Goal: Navigation & Orientation: Find specific page/section

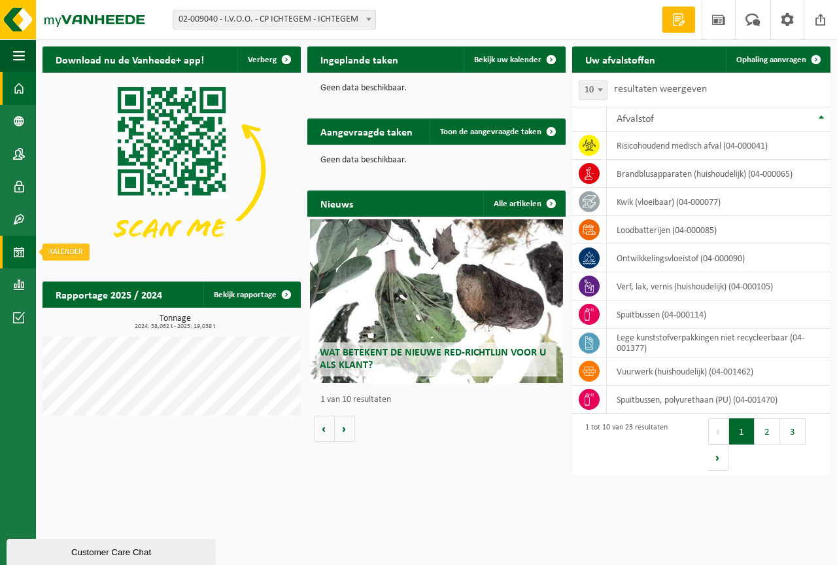
click at [23, 257] on span at bounding box center [19, 251] width 12 height 33
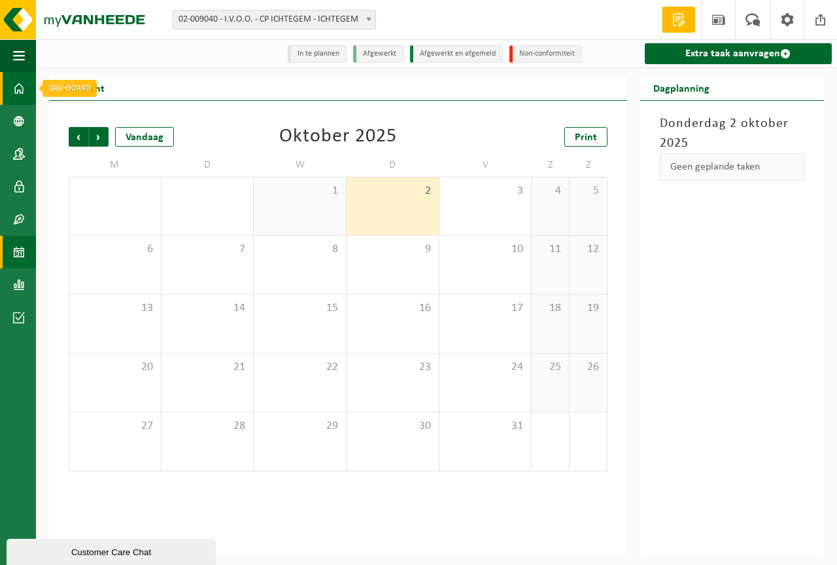
click at [24, 89] on span at bounding box center [19, 88] width 12 height 33
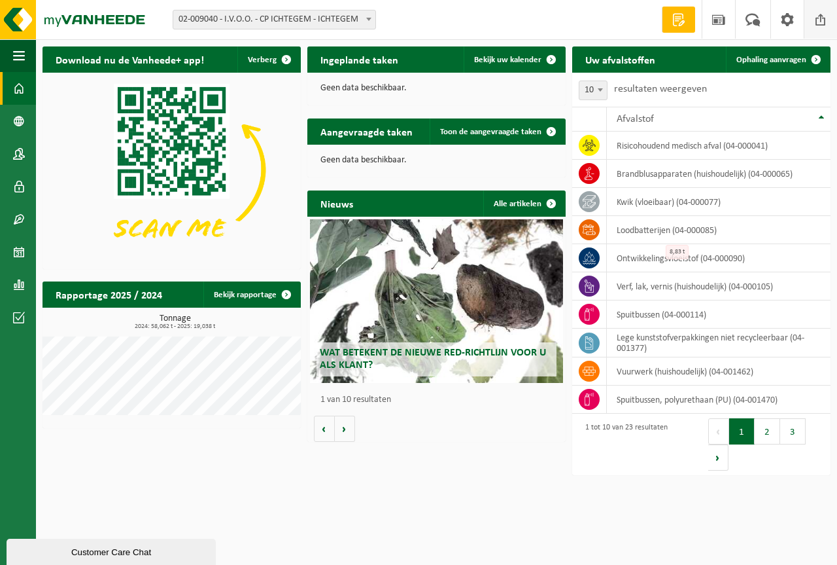
click at [814, 22] on span at bounding box center [821, 19] width 20 height 39
